Goal: Task Accomplishment & Management: Manage account settings

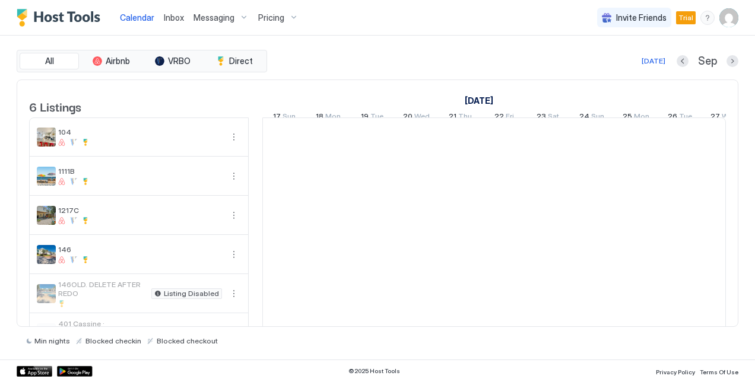
scroll to position [0, 660]
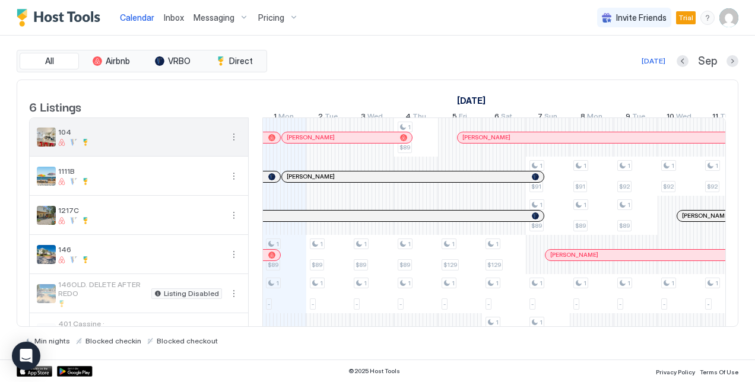
click at [233, 144] on button "More options" at bounding box center [234, 137] width 14 height 14
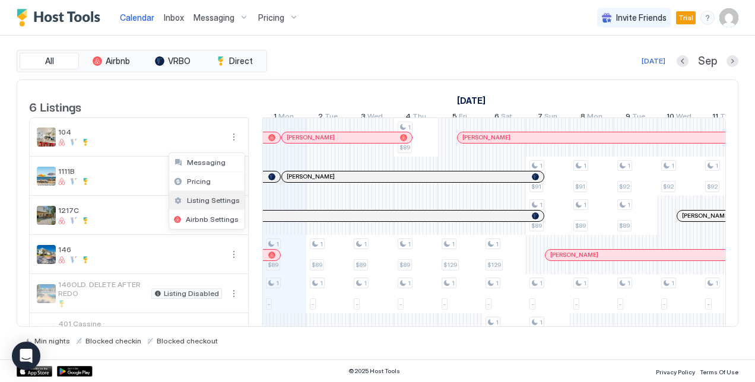
click at [211, 195] on div "Listing Settings" at bounding box center [206, 200] width 75 height 19
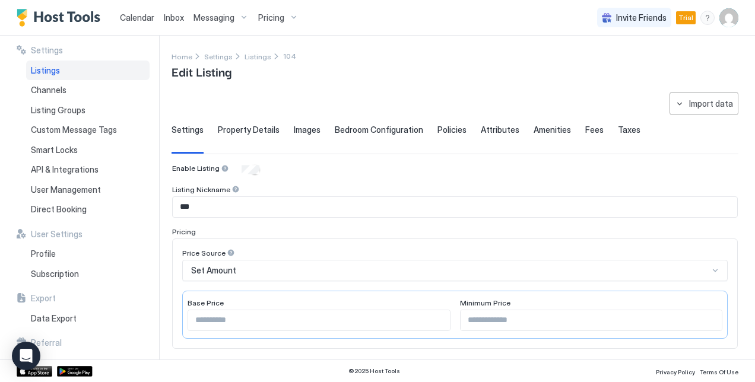
click at [250, 126] on span "Property Details" at bounding box center [249, 130] width 62 height 11
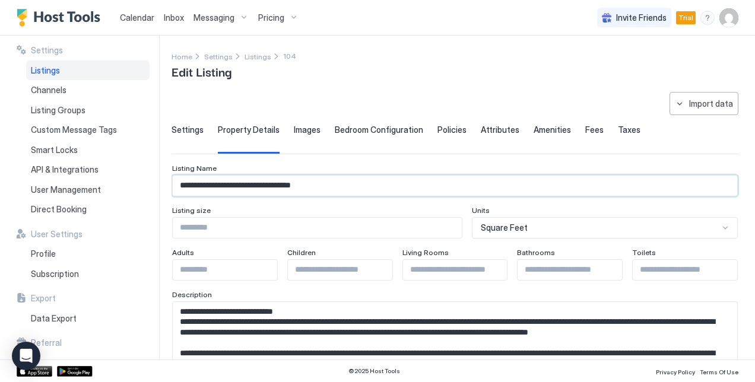
drag, startPoint x: 331, startPoint y: 183, endPoint x: 175, endPoint y: 182, distance: 156.1
click at [175, 182] on input "**********" at bounding box center [455, 186] width 565 height 20
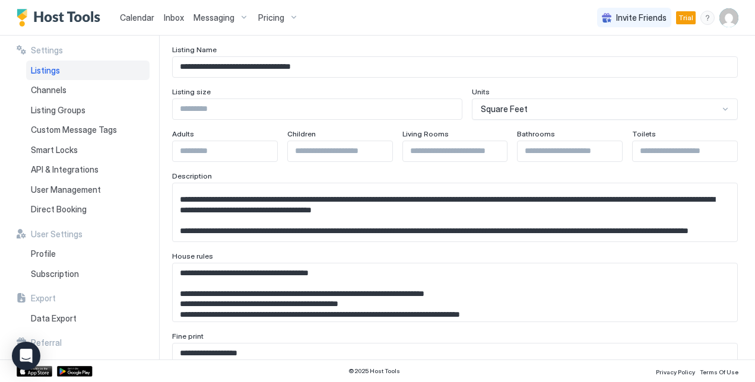
scroll to position [138, 0]
click at [294, 212] on textarea "Input Field" at bounding box center [451, 212] width 556 height 58
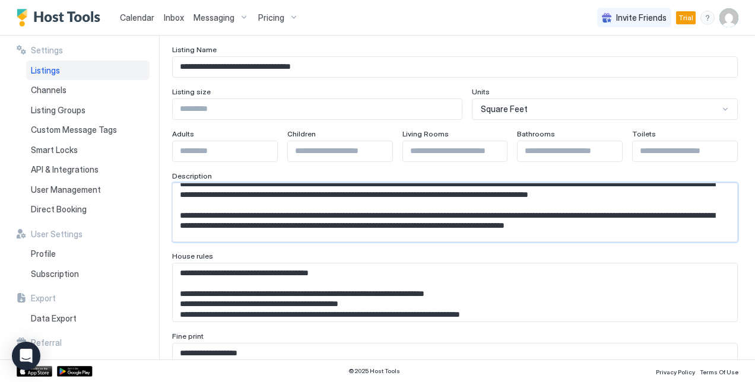
scroll to position [29, 0]
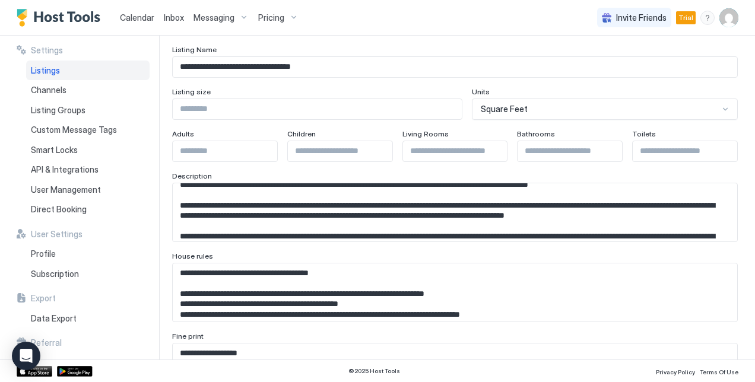
click at [373, 212] on textarea "Input Field" at bounding box center [451, 212] width 556 height 58
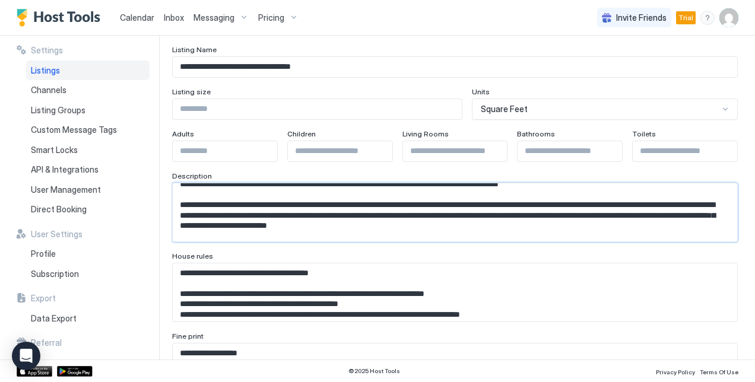
scroll to position [71, 0]
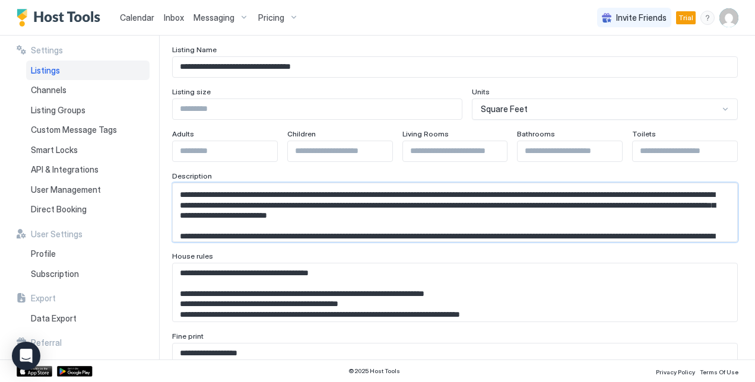
type textarea "**********"
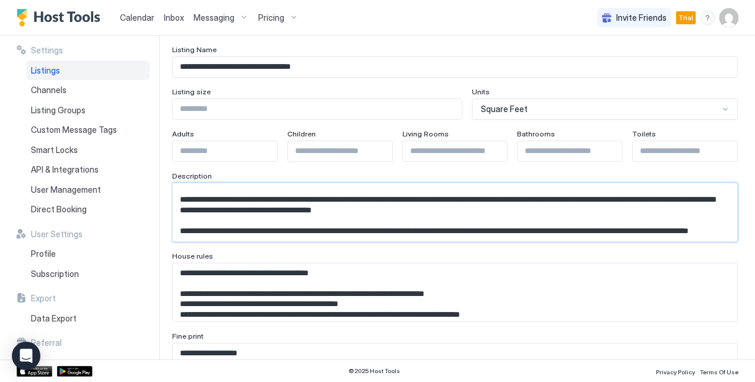
scroll to position [138, 0]
drag, startPoint x: 182, startPoint y: 208, endPoint x: 299, endPoint y: 220, distance: 118.1
click at [299, 220] on textarea "Input Field" at bounding box center [451, 212] width 556 height 58
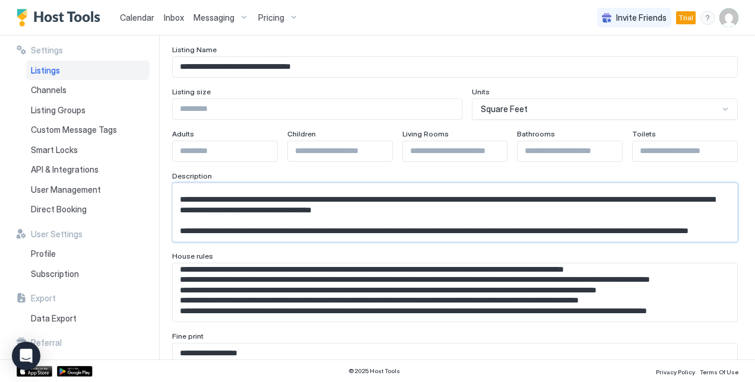
scroll to position [178, 0]
click at [264, 242] on textarea "Input Field" at bounding box center [451, 212] width 556 height 58
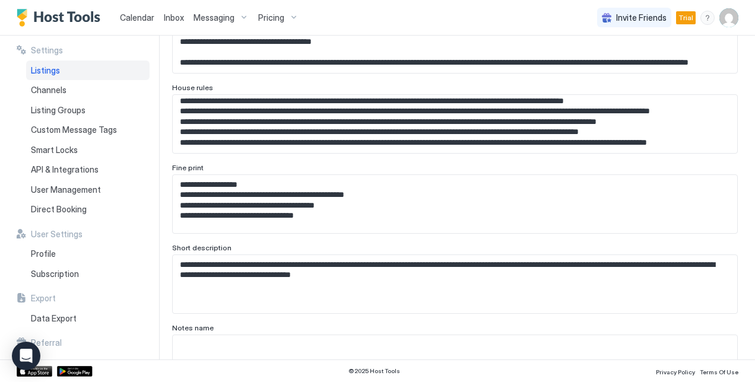
scroll to position [356, 0]
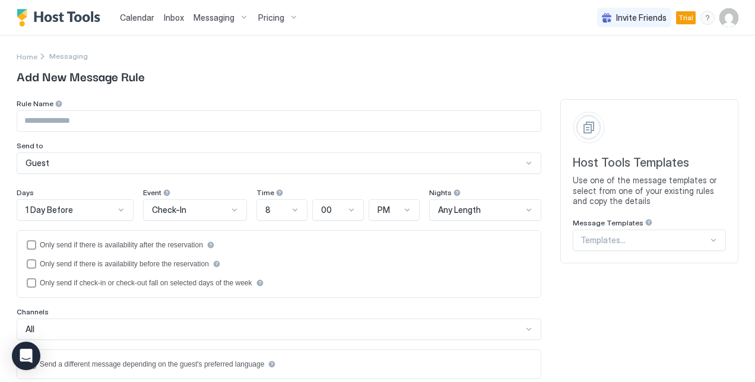
click at [199, 15] on span "Messaging" at bounding box center [214, 17] width 41 height 11
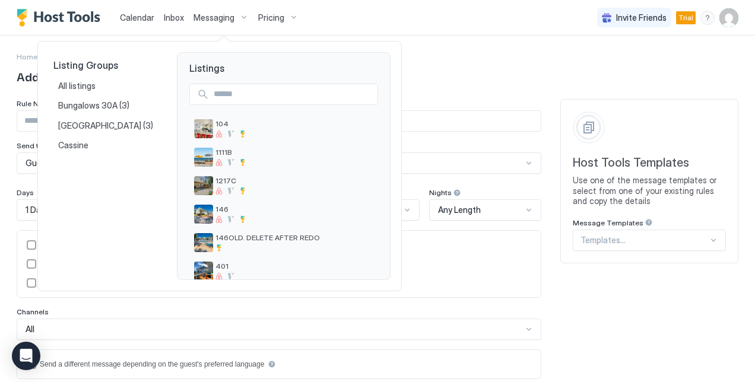
click at [245, 28] on div at bounding box center [377, 191] width 755 height 382
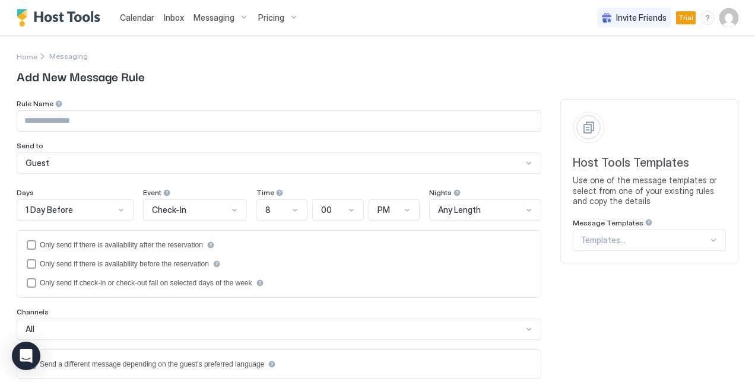
click at [224, 20] on span "Messaging" at bounding box center [214, 17] width 41 height 11
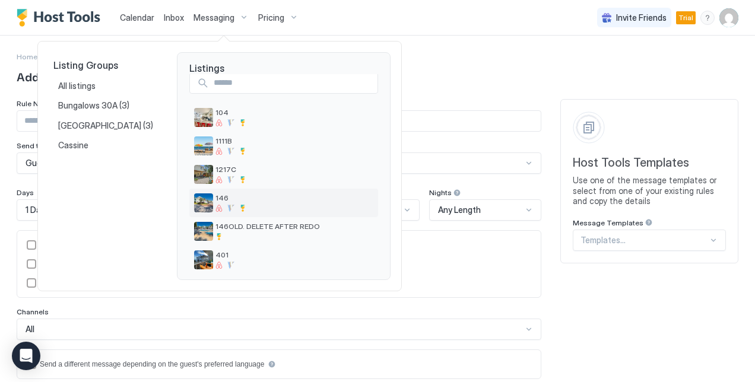
scroll to position [18, 0]
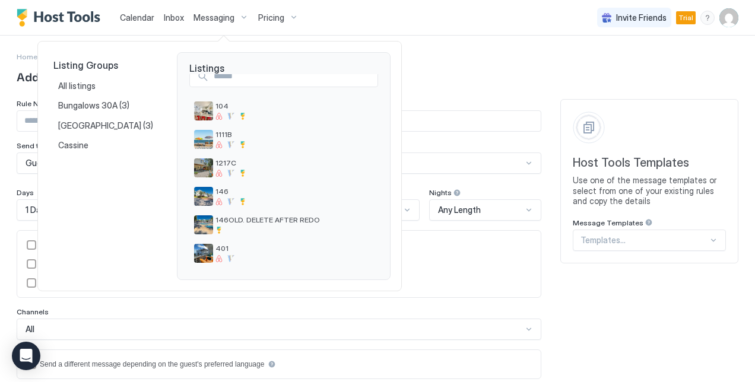
click at [358, 17] on div at bounding box center [377, 191] width 755 height 382
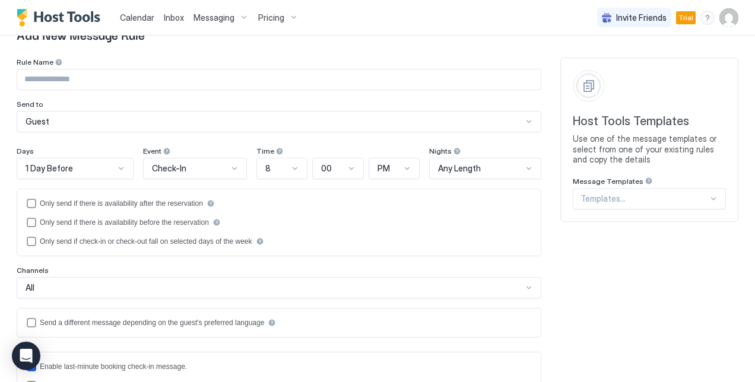
scroll to position [0, 0]
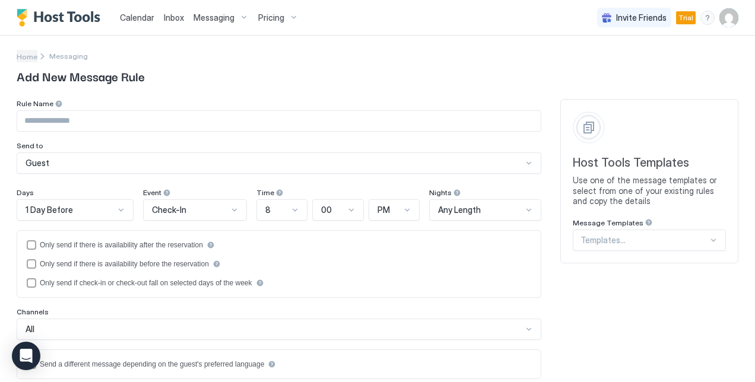
click at [25, 55] on span "Home" at bounding box center [27, 56] width 21 height 9
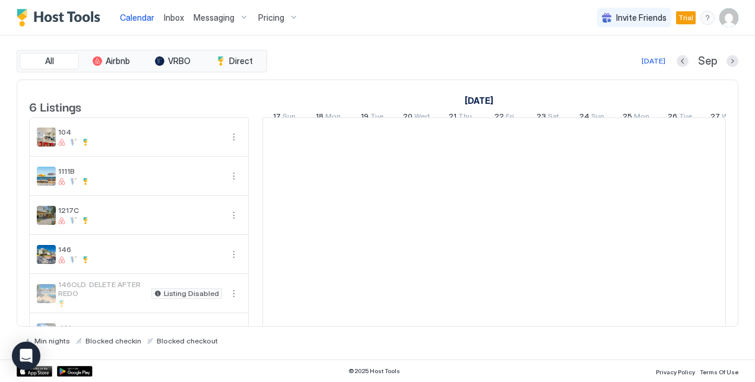
scroll to position [0, 660]
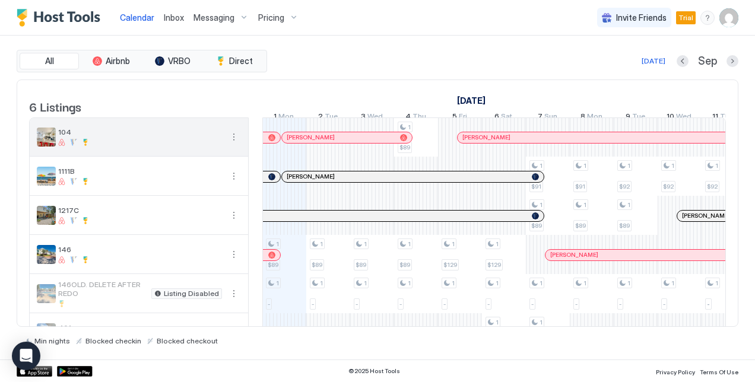
click at [235, 144] on button "More options" at bounding box center [234, 137] width 14 height 14
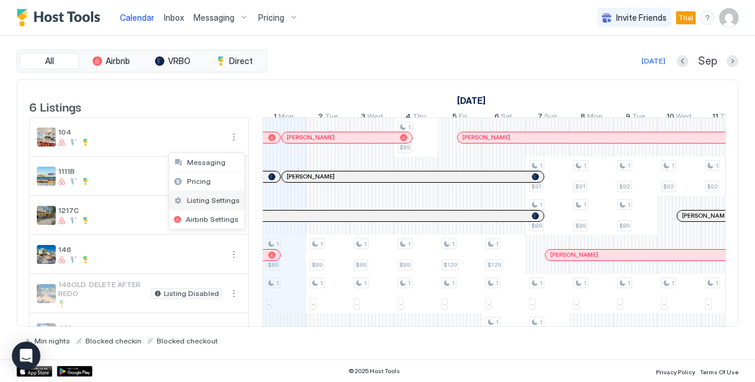
click at [211, 201] on span "Listing Settings" at bounding box center [213, 200] width 53 height 9
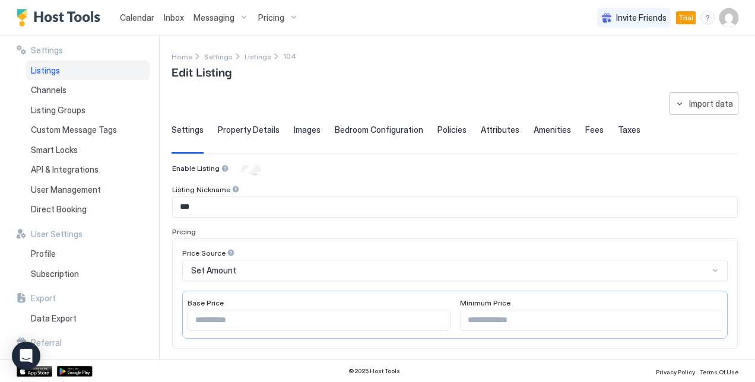
click at [359, 128] on span "Bedroom Configuration" at bounding box center [379, 130] width 88 height 11
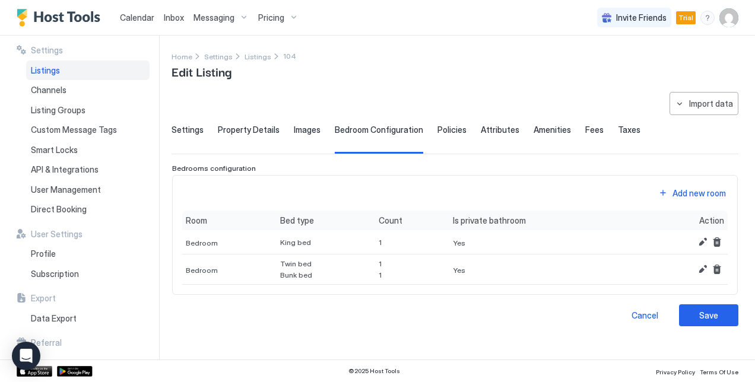
click at [439, 125] on span "Policies" at bounding box center [452, 130] width 29 height 11
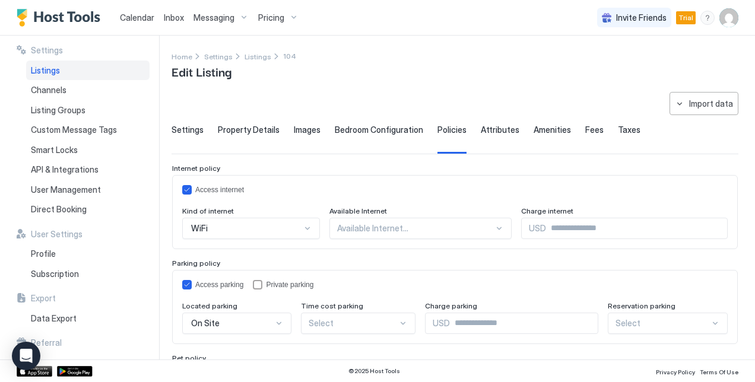
click at [498, 133] on span "Attributes" at bounding box center [500, 130] width 39 height 11
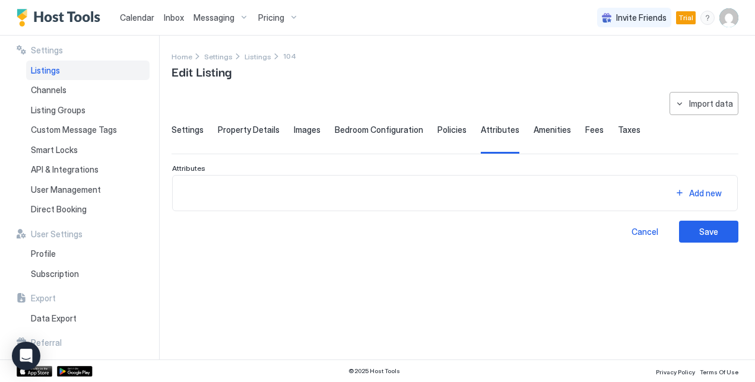
click at [535, 131] on span "Amenities" at bounding box center [552, 130] width 37 height 11
click at [585, 125] on span "Fees" at bounding box center [594, 130] width 18 height 11
